Goal: Task Accomplishment & Management: Manage account settings

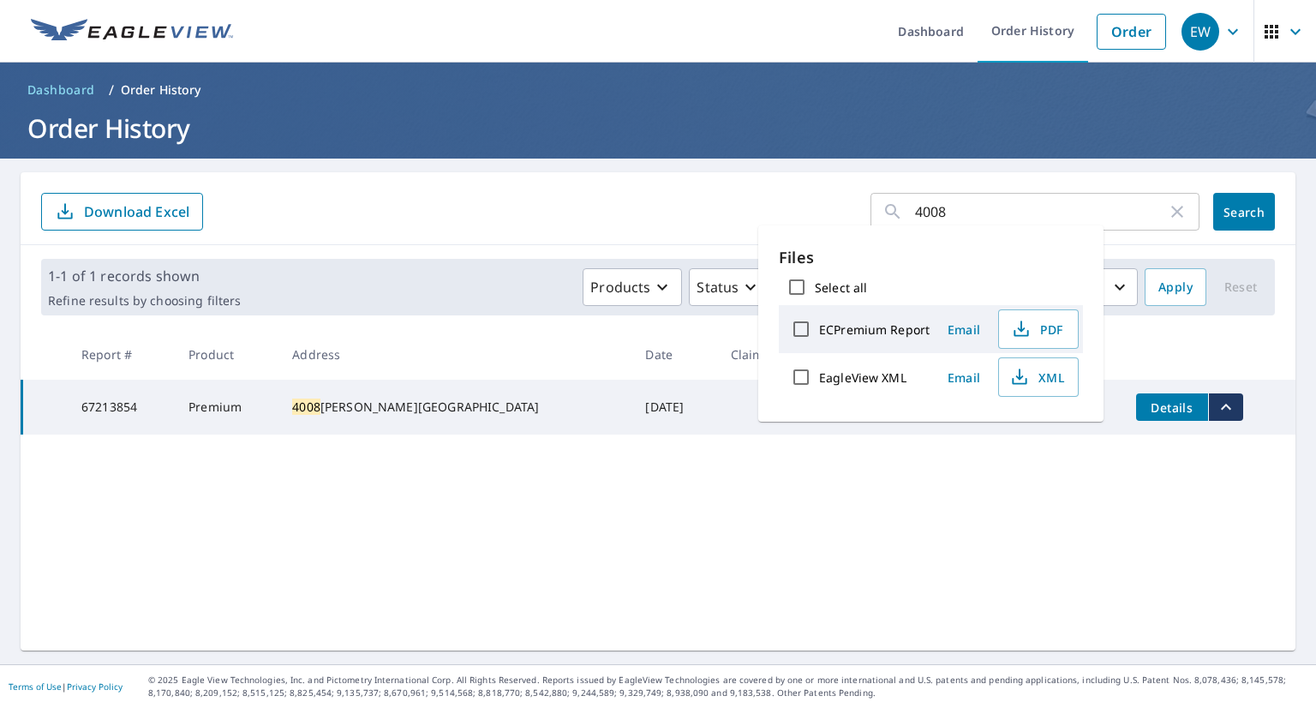
click at [785, 134] on h1 "Order History" at bounding box center [658, 128] width 1275 height 35
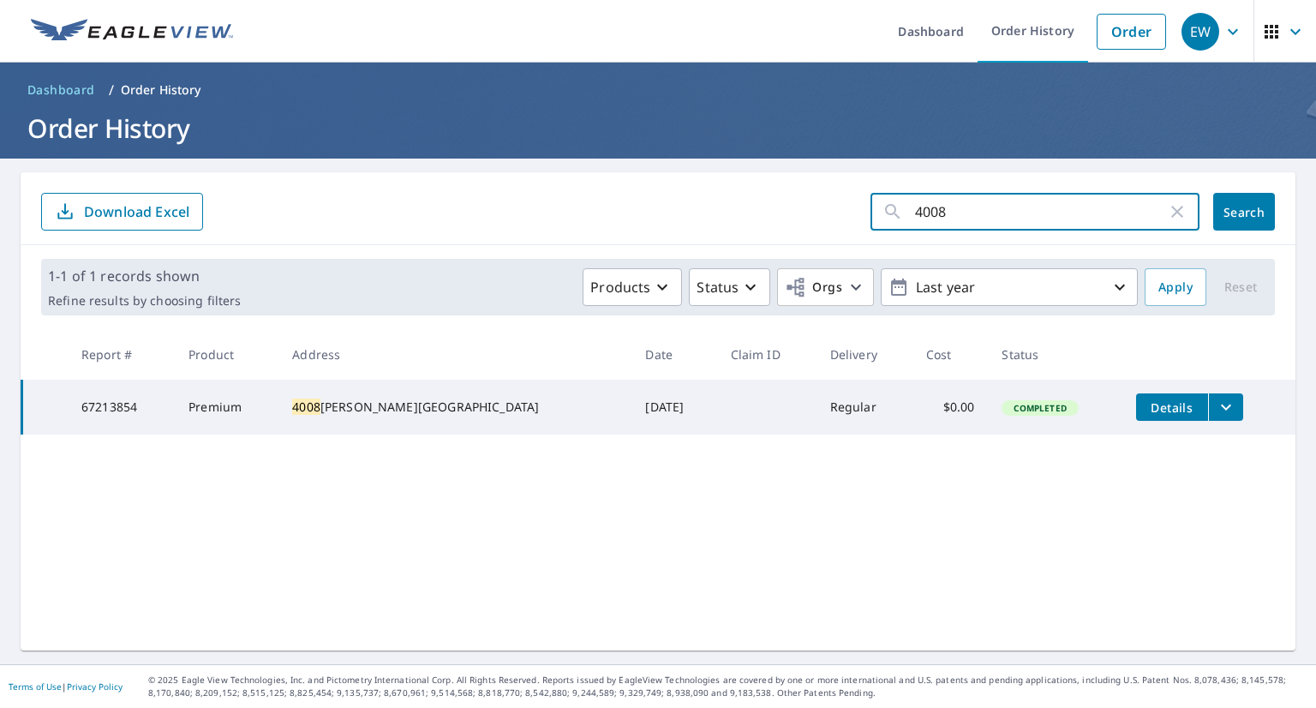
click at [999, 224] on input "4008" at bounding box center [1041, 212] width 252 height 48
type input "214"
click button "Search" at bounding box center [1244, 212] width 62 height 38
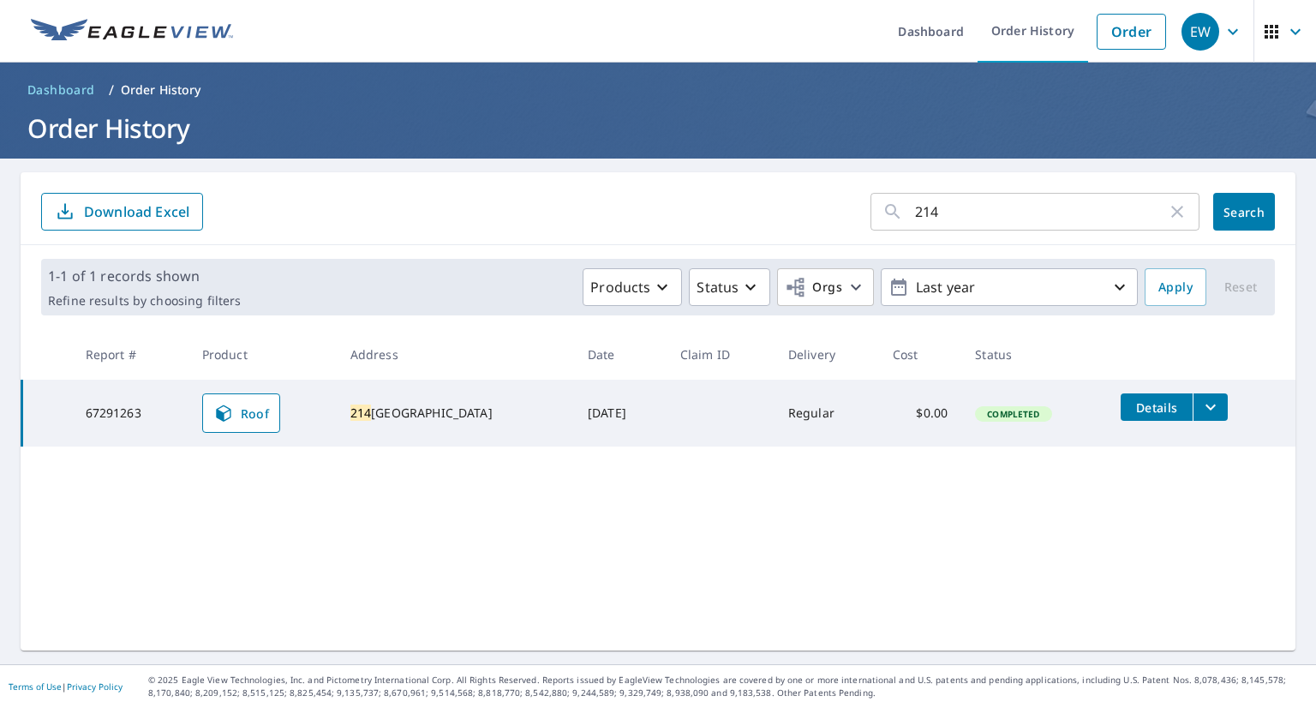
click at [1200, 411] on icon "filesDropdownBtn-67291263" at bounding box center [1210, 407] width 21 height 21
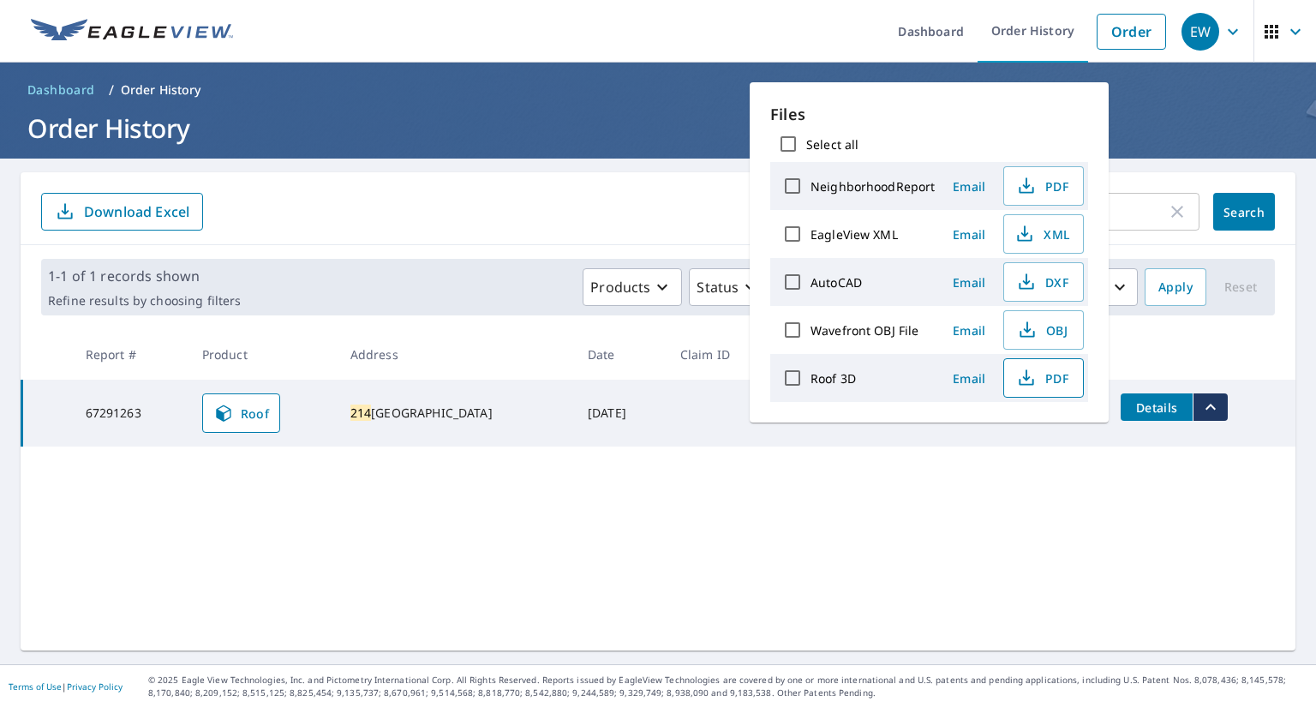
click at [1042, 378] on span "PDF" at bounding box center [1041, 378] width 55 height 21
click at [628, 205] on form "214 ​ Search Download Excel" at bounding box center [658, 212] width 1234 height 38
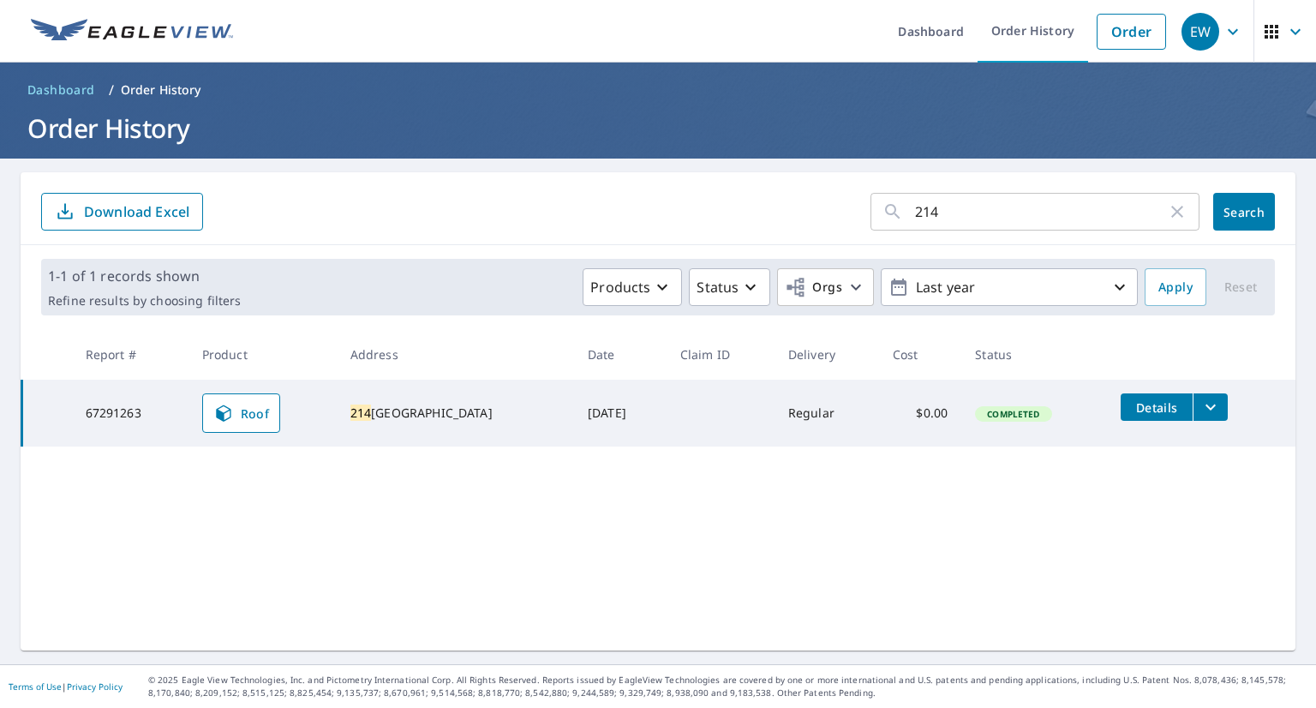
click at [178, 86] on p "Order History" at bounding box center [161, 89] width 81 height 17
click at [948, 203] on input "214" at bounding box center [1041, 212] width 252 height 48
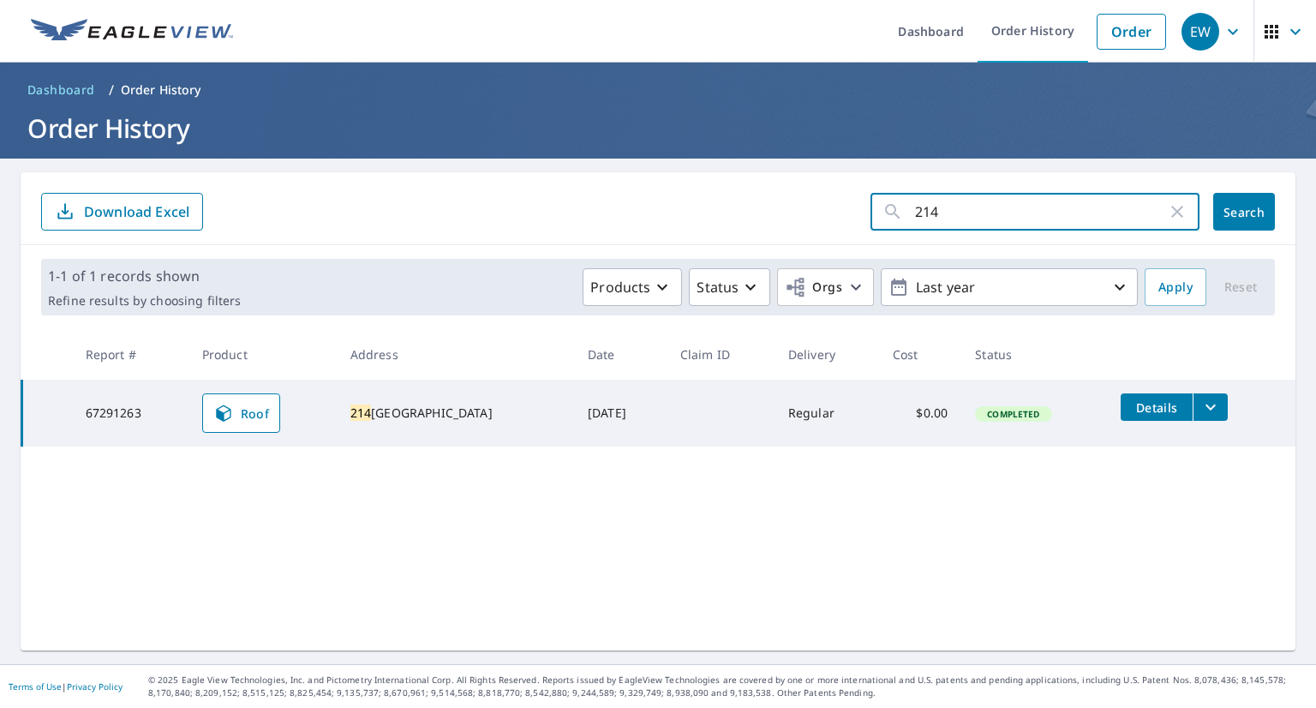
click at [948, 203] on input "214" at bounding box center [1041, 212] width 252 height 48
type input "[PERSON_NAME]"
click button "Search" at bounding box center [1244, 212] width 62 height 38
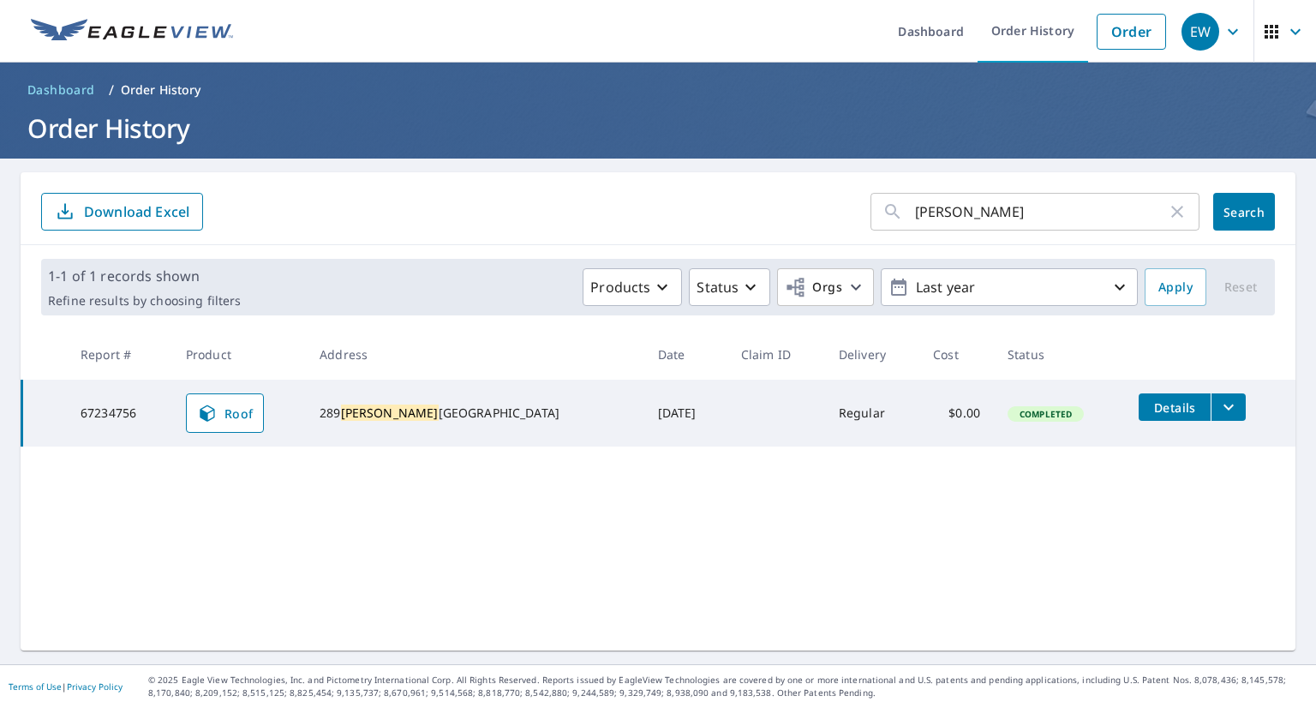
click at [1218, 406] on icon "filesDropdownBtn-67234756" at bounding box center [1228, 407] width 21 height 21
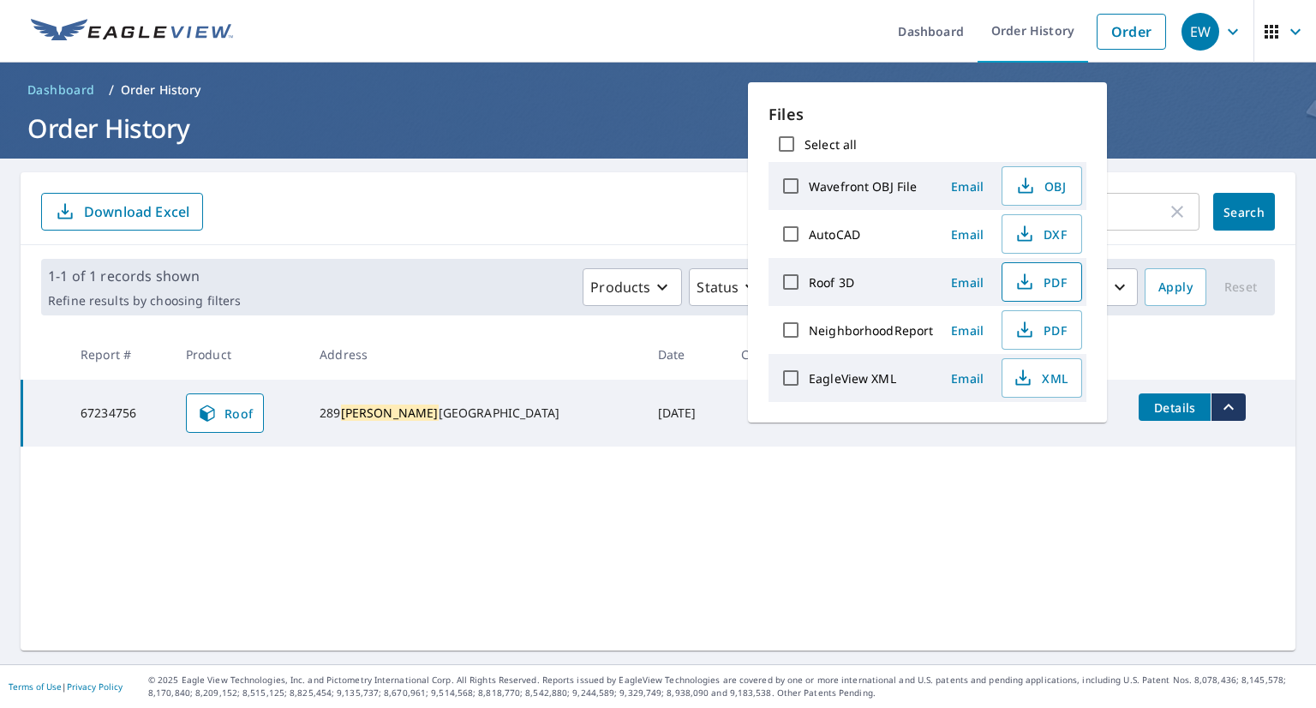
click at [1042, 283] on span "PDF" at bounding box center [1040, 282] width 55 height 21
click at [1025, 30] on link "Order History" at bounding box center [1033, 31] width 111 height 63
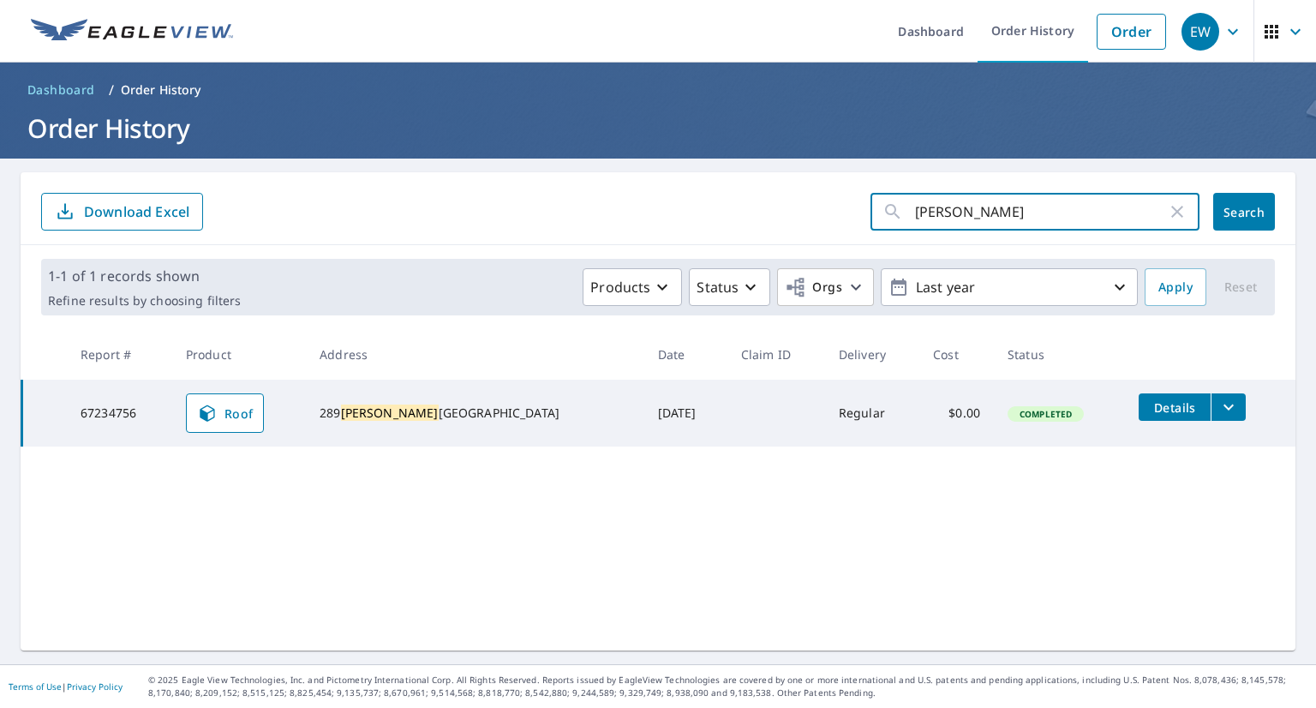
click at [980, 206] on input "[PERSON_NAME]" at bounding box center [1041, 212] width 252 height 48
type input "311"
click button "Search" at bounding box center [1244, 212] width 62 height 38
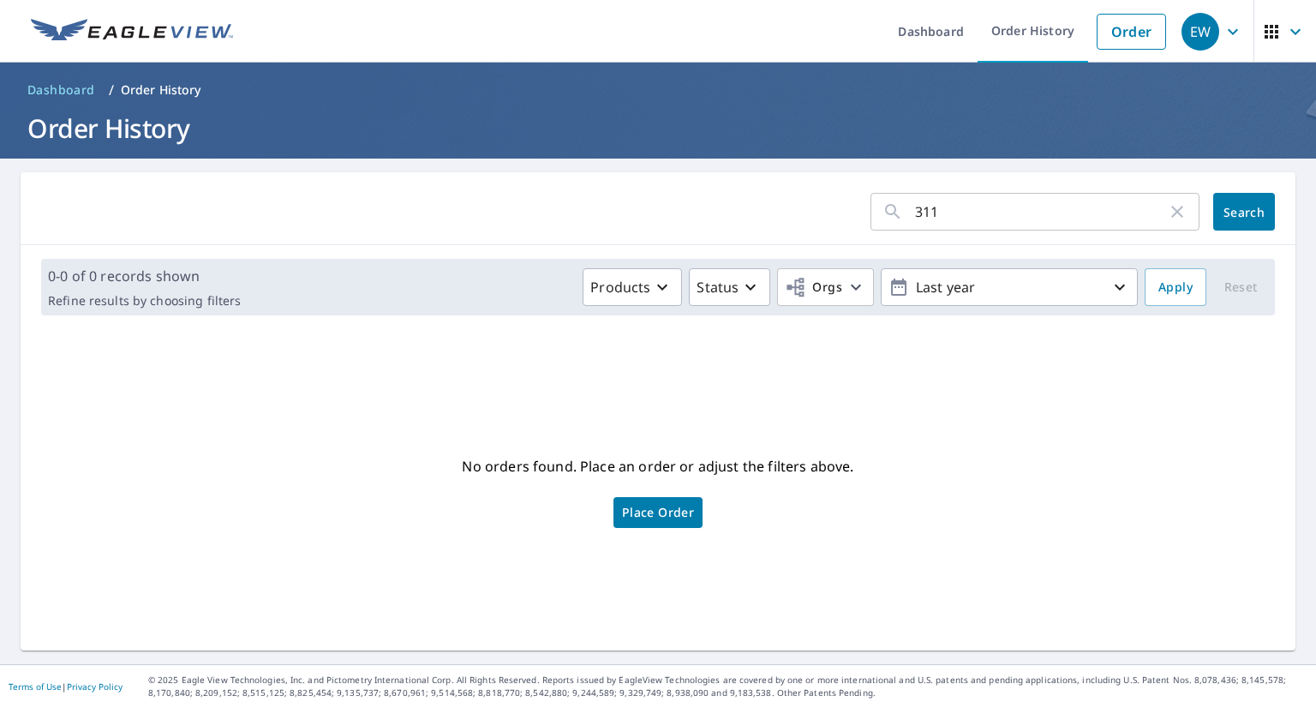
click at [988, 210] on input "311" at bounding box center [1041, 212] width 252 height 48
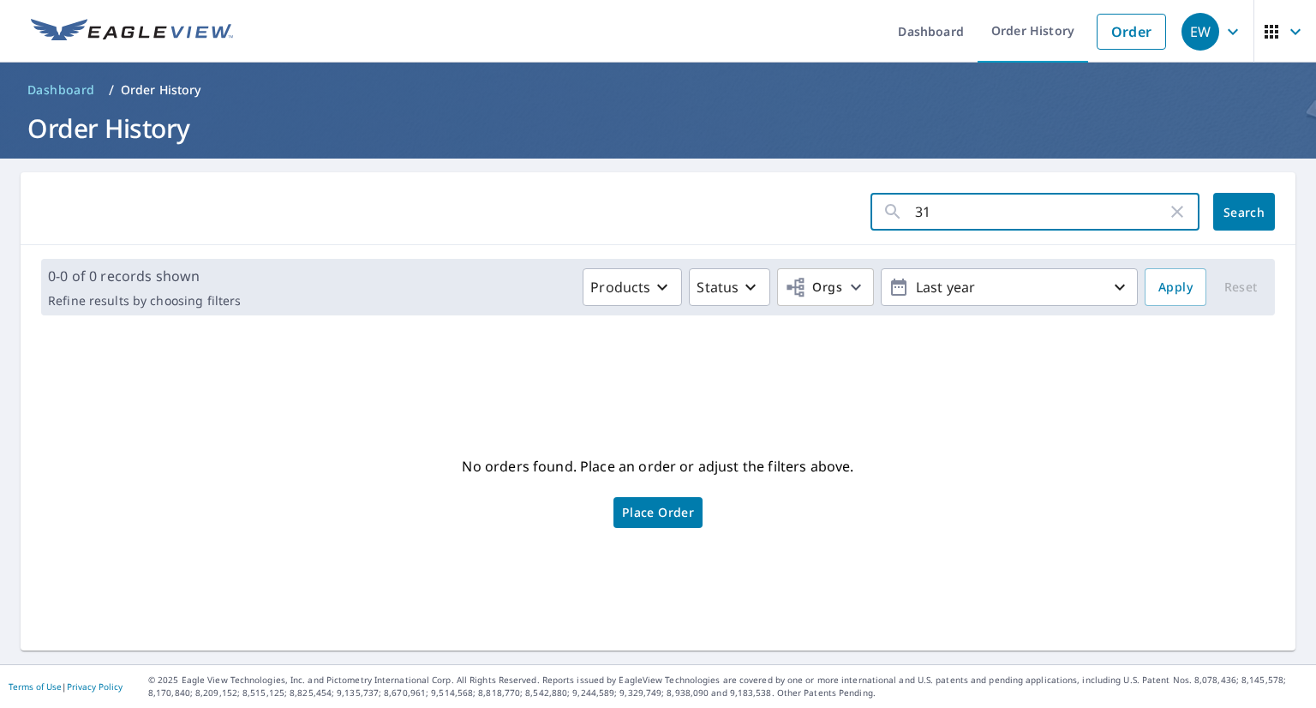
type input "3"
type input "[GEOGRAPHIC_DATA]"
click button "Search" at bounding box center [1244, 212] width 62 height 38
click at [976, 214] on input "[GEOGRAPHIC_DATA]" at bounding box center [1041, 212] width 252 height 48
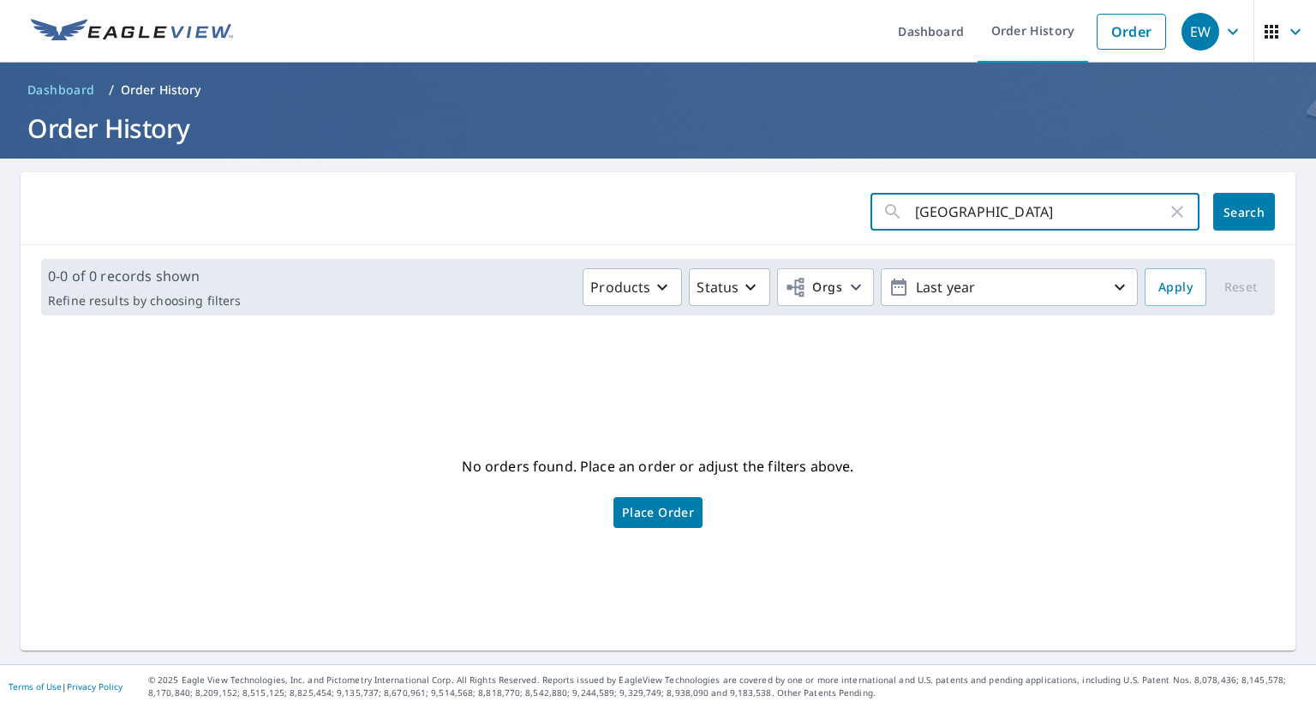
click at [976, 214] on input "[GEOGRAPHIC_DATA]" at bounding box center [1041, 212] width 252 height 48
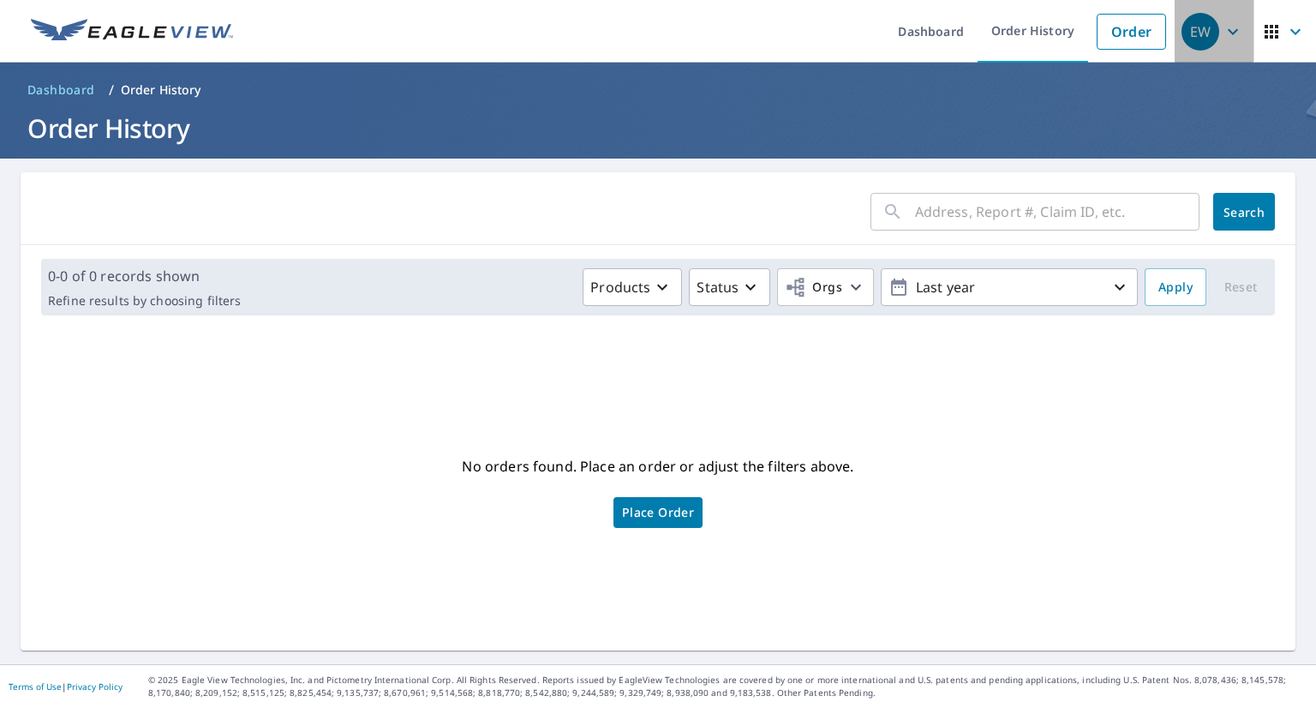
click at [1223, 30] on icon "button" at bounding box center [1233, 31] width 21 height 21
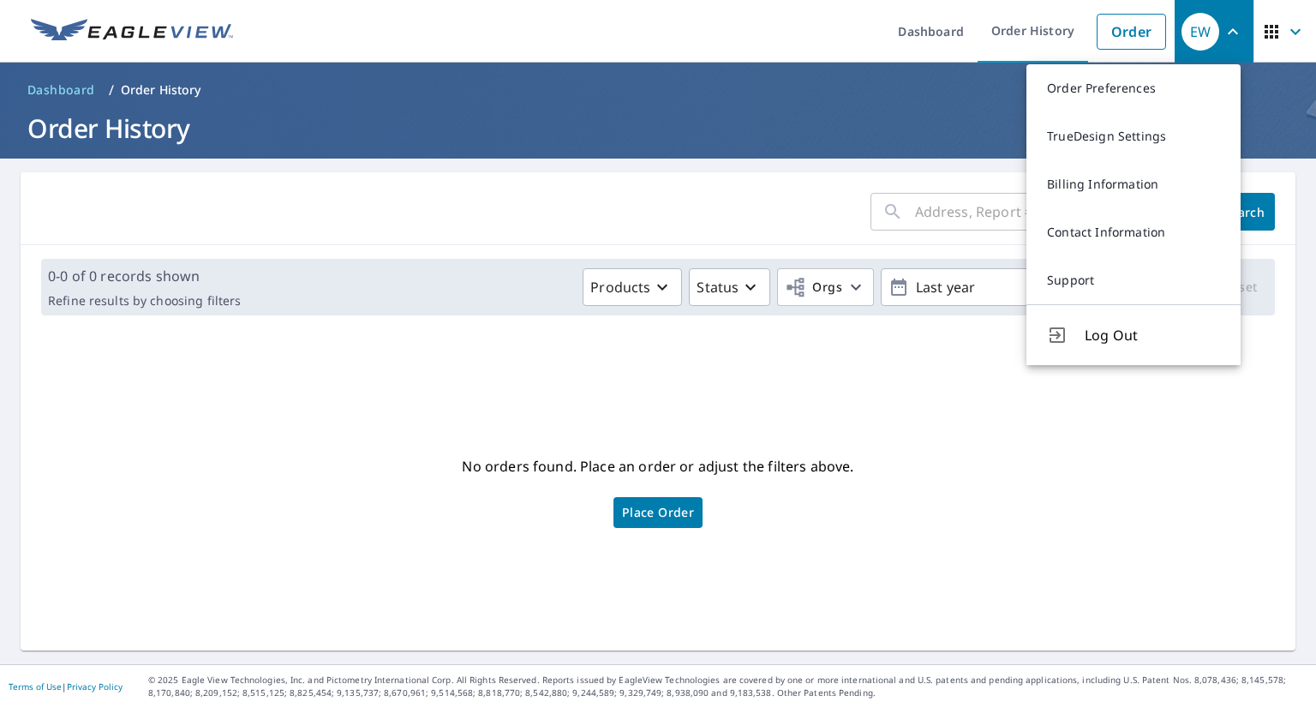
click at [805, 35] on ul "Dashboard Order History Order" at bounding box center [708, 31] width 931 height 63
